Goal: Task Accomplishment & Management: Manage account settings

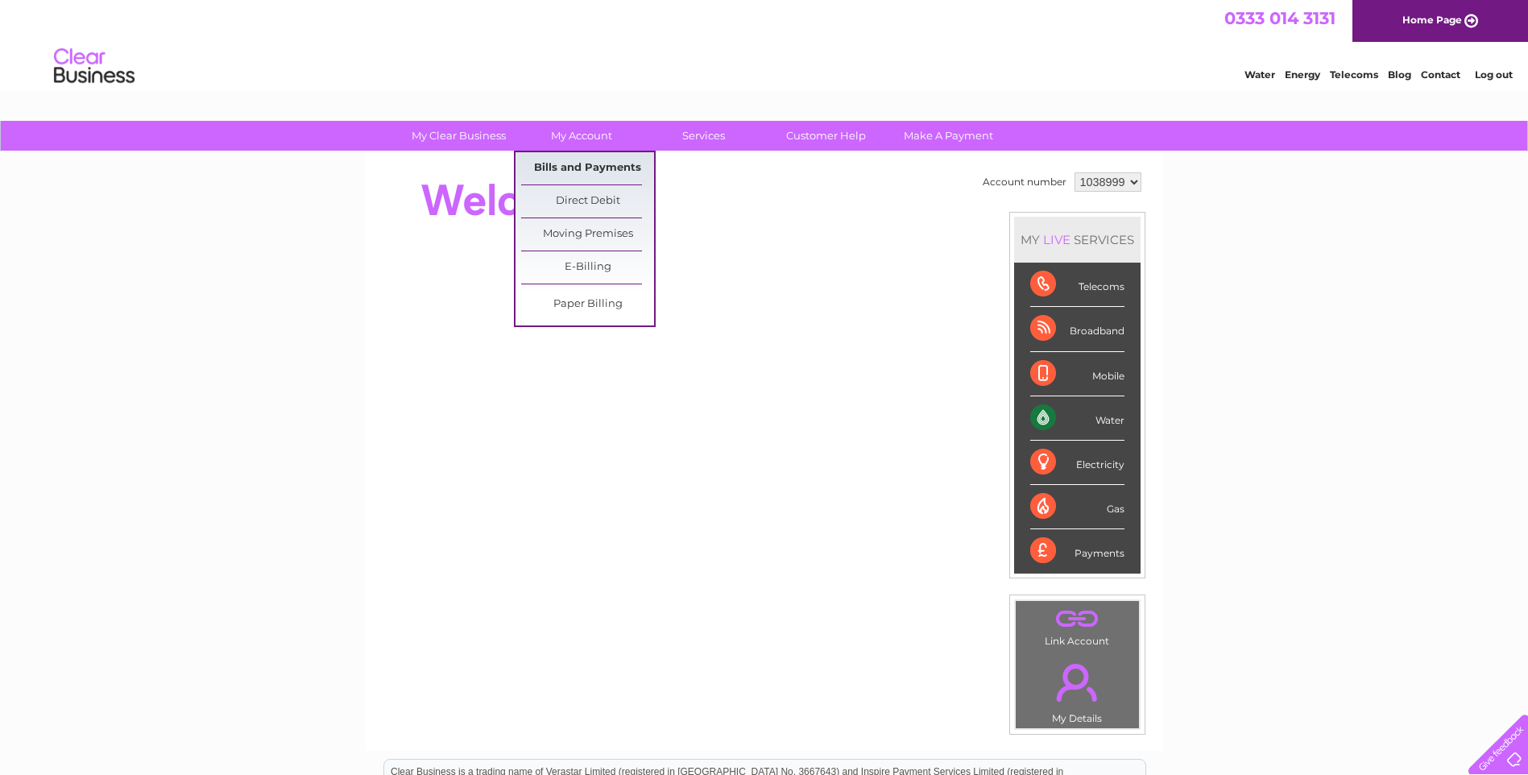
click at [569, 167] on link "Bills and Payments" at bounding box center [587, 168] width 133 height 32
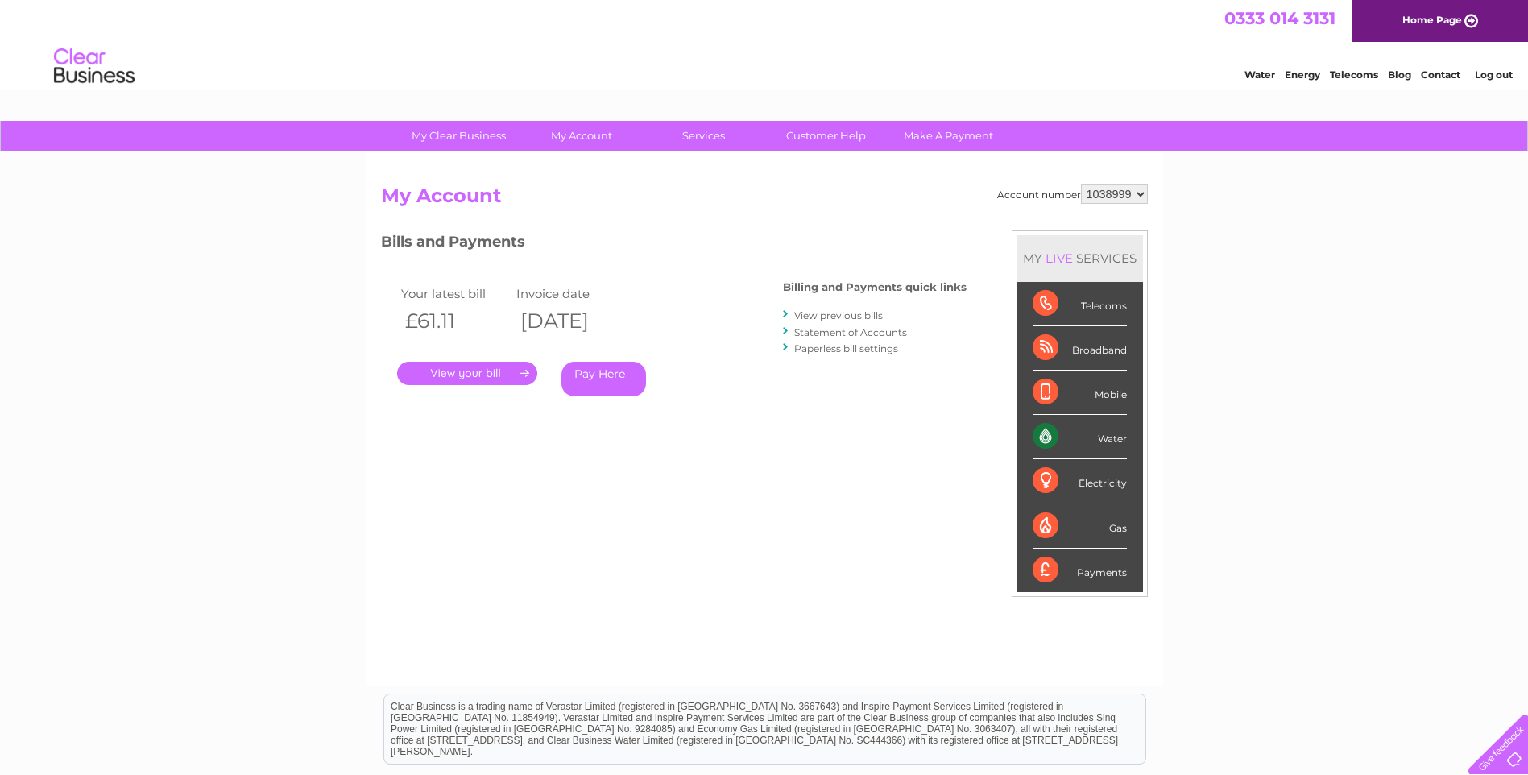
click at [482, 373] on link "." at bounding box center [467, 373] width 140 height 23
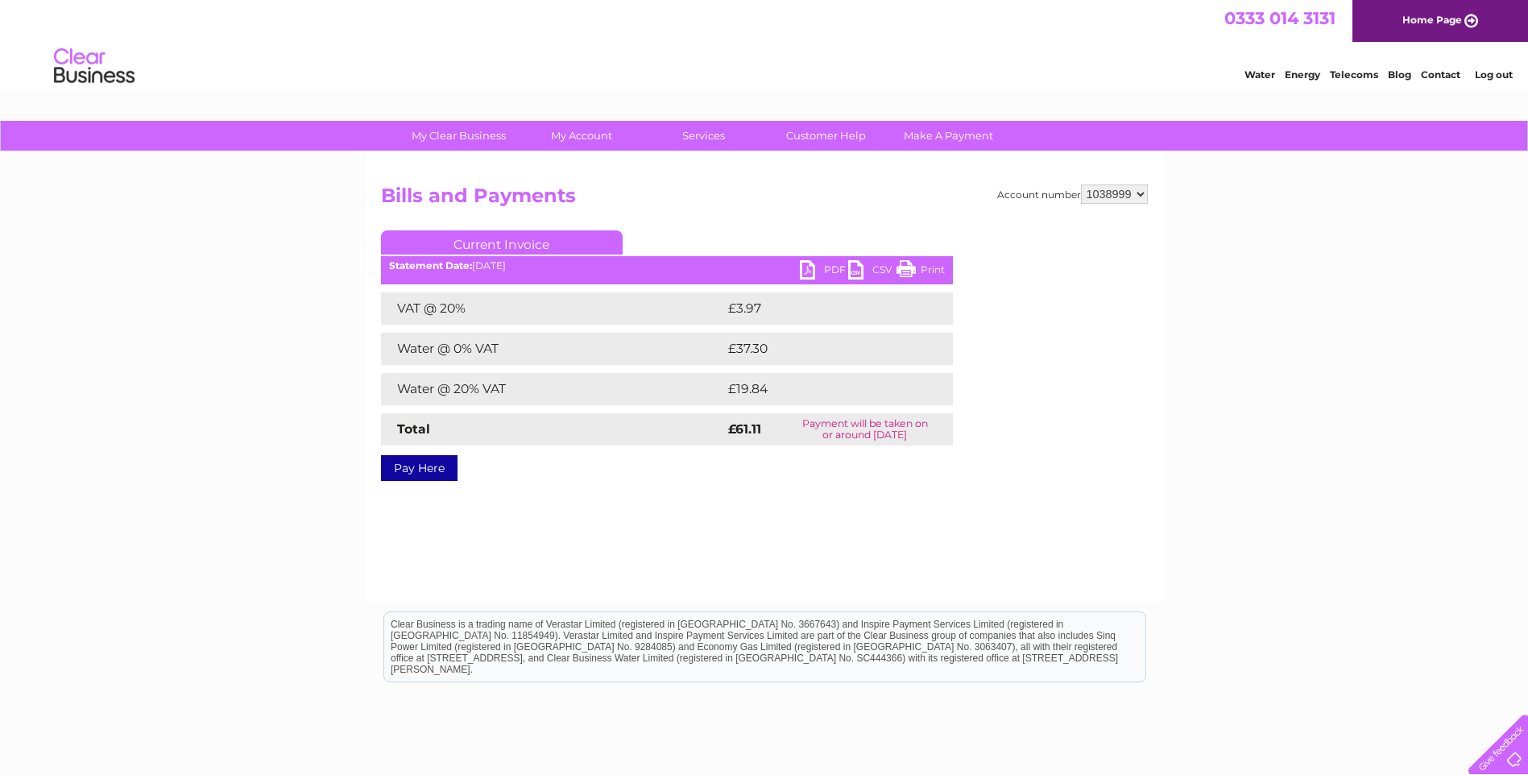
click at [805, 271] on link "PDF" at bounding box center [824, 271] width 48 height 23
